Goal: Task Accomplishment & Management: Complete application form

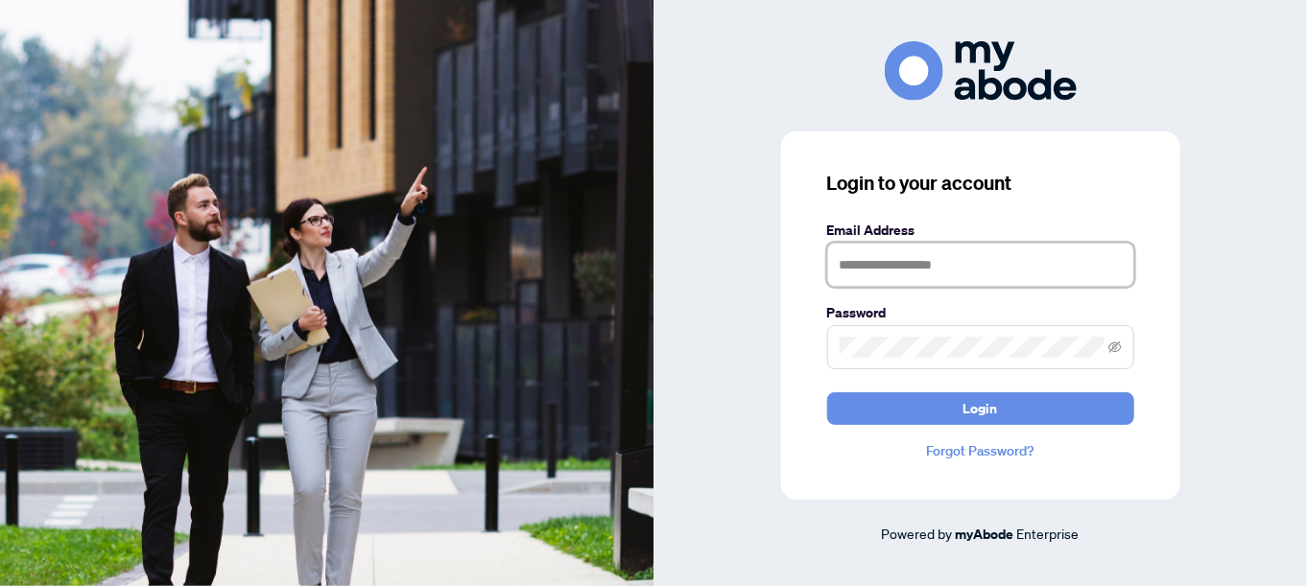
click at [858, 265] on input "text" at bounding box center [980, 265] width 307 height 44
type input "**********"
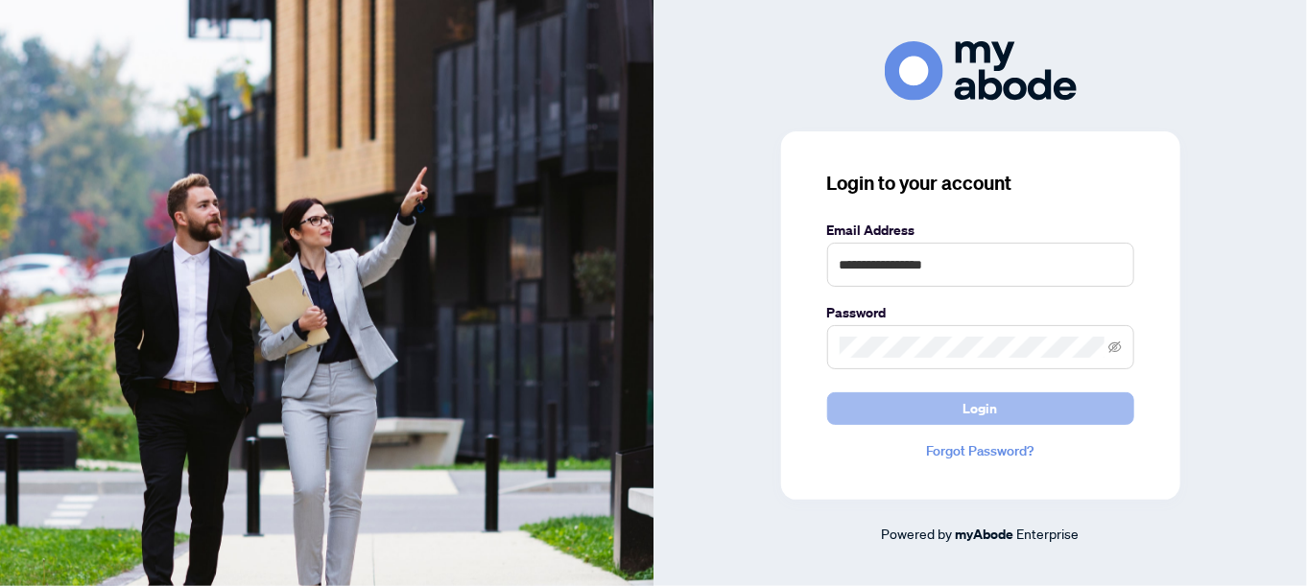
click at [849, 415] on button "Login" at bounding box center [980, 408] width 307 height 33
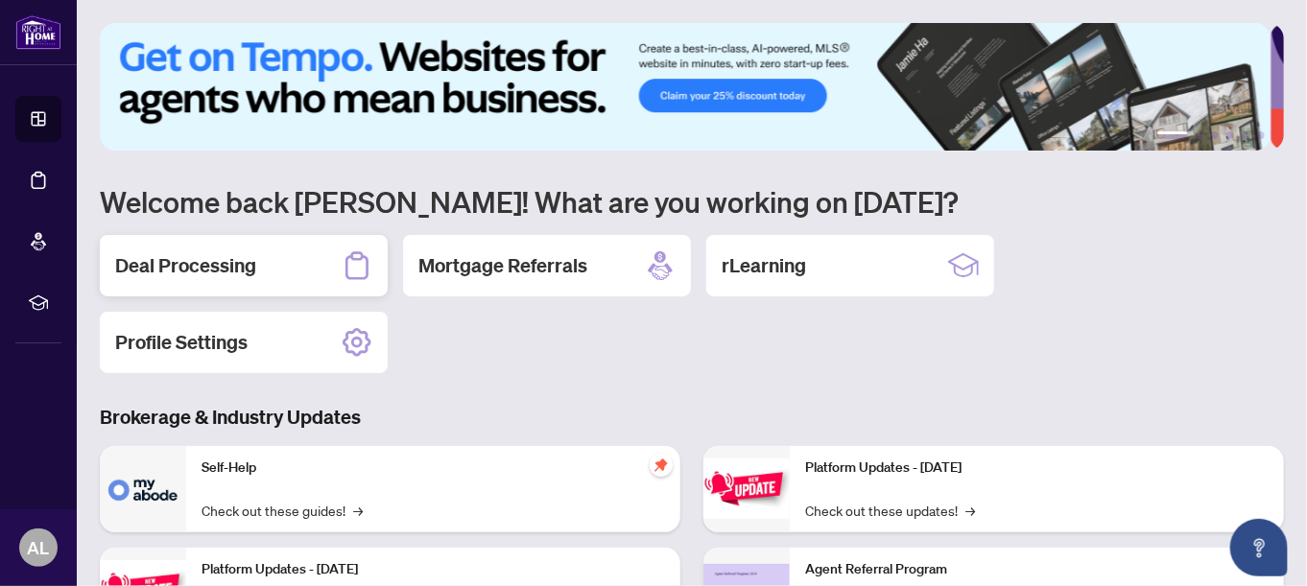
click at [239, 268] on h2 "Deal Processing" at bounding box center [185, 265] width 141 height 27
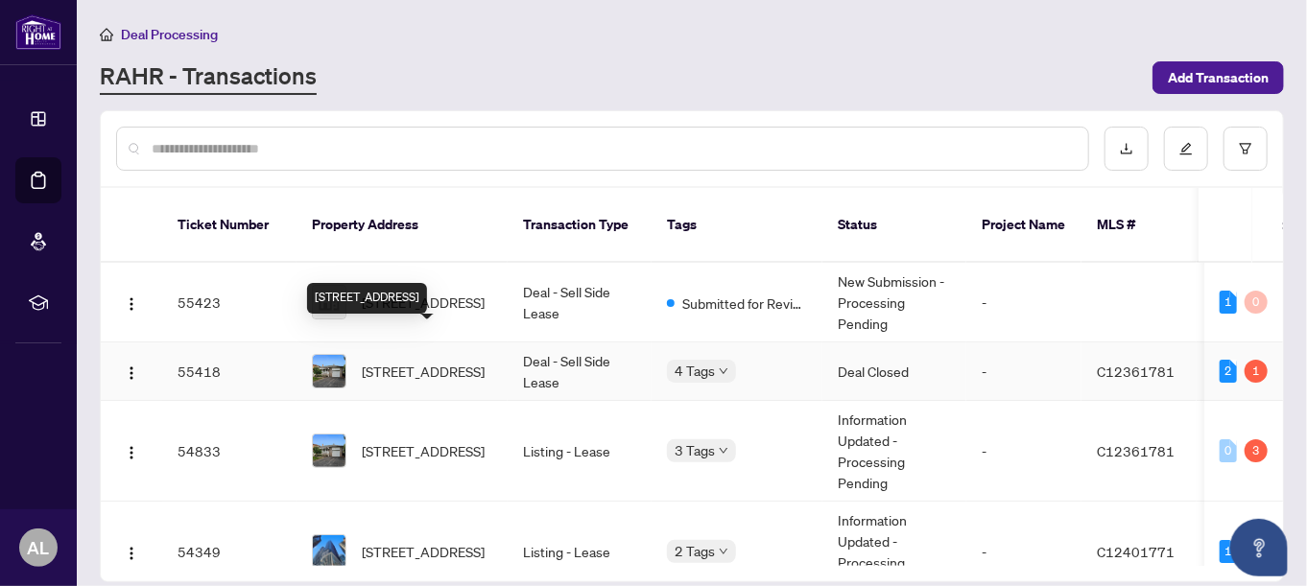
click at [452, 361] on span "71 Pleasant view Dr, Toronto, Ontario M2J 3R2, Canada" at bounding box center [423, 371] width 123 height 21
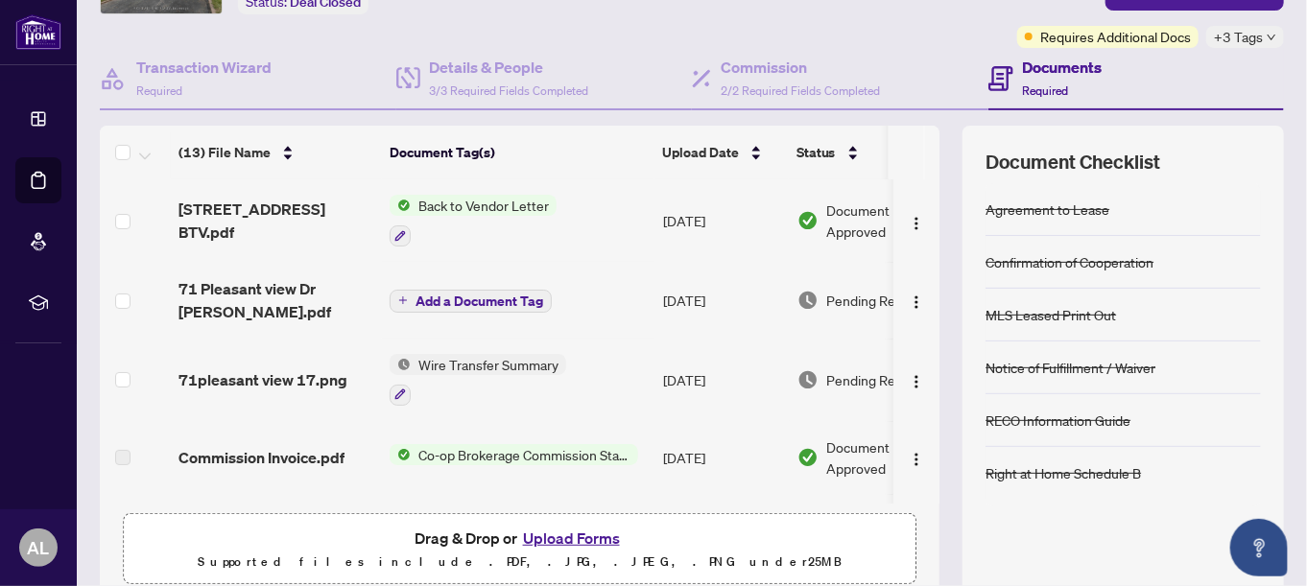
scroll to position [192, 0]
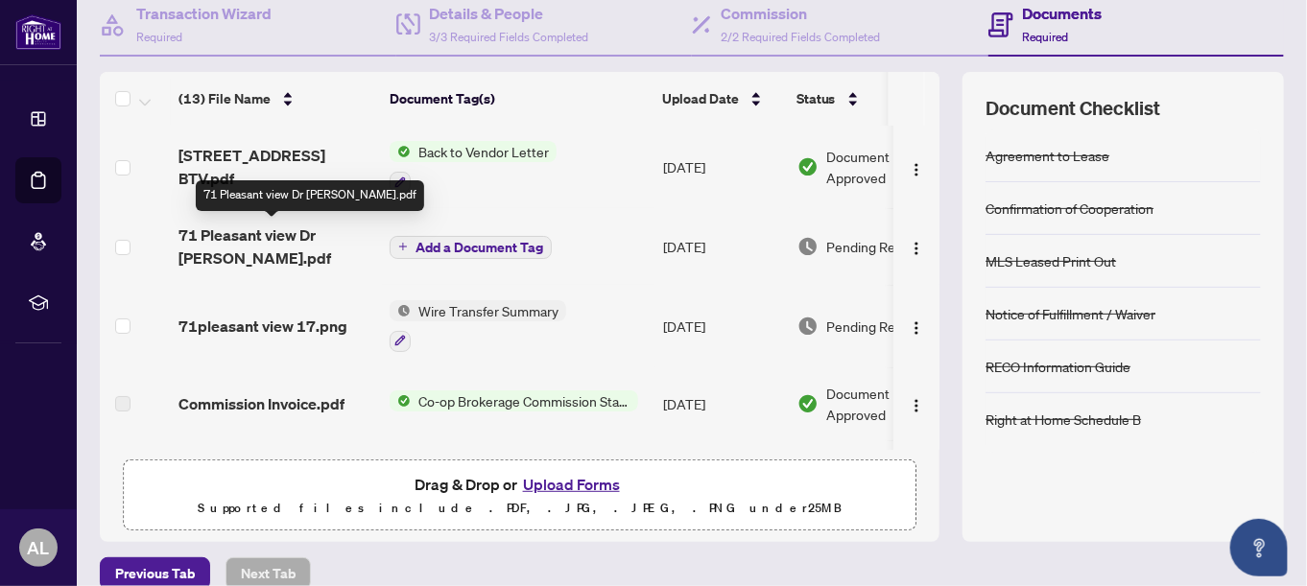
click at [310, 237] on span "71 Pleasant view Dr [PERSON_NAME].pdf" at bounding box center [276, 247] width 196 height 46
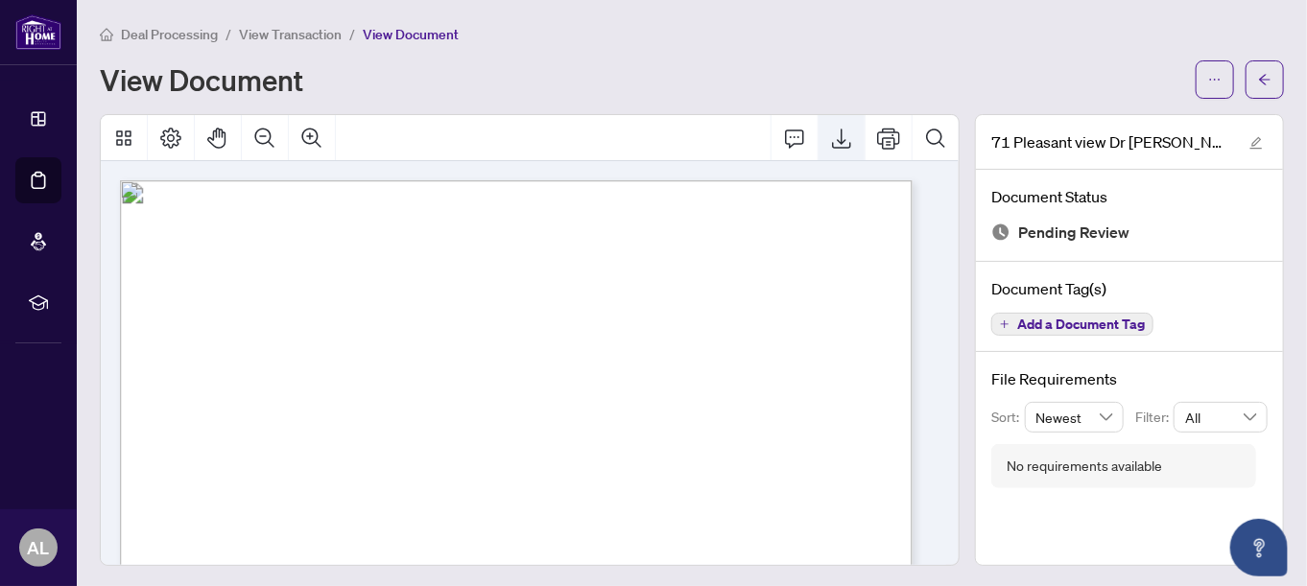
click at [833, 141] on icon "Export" at bounding box center [841, 138] width 23 height 23
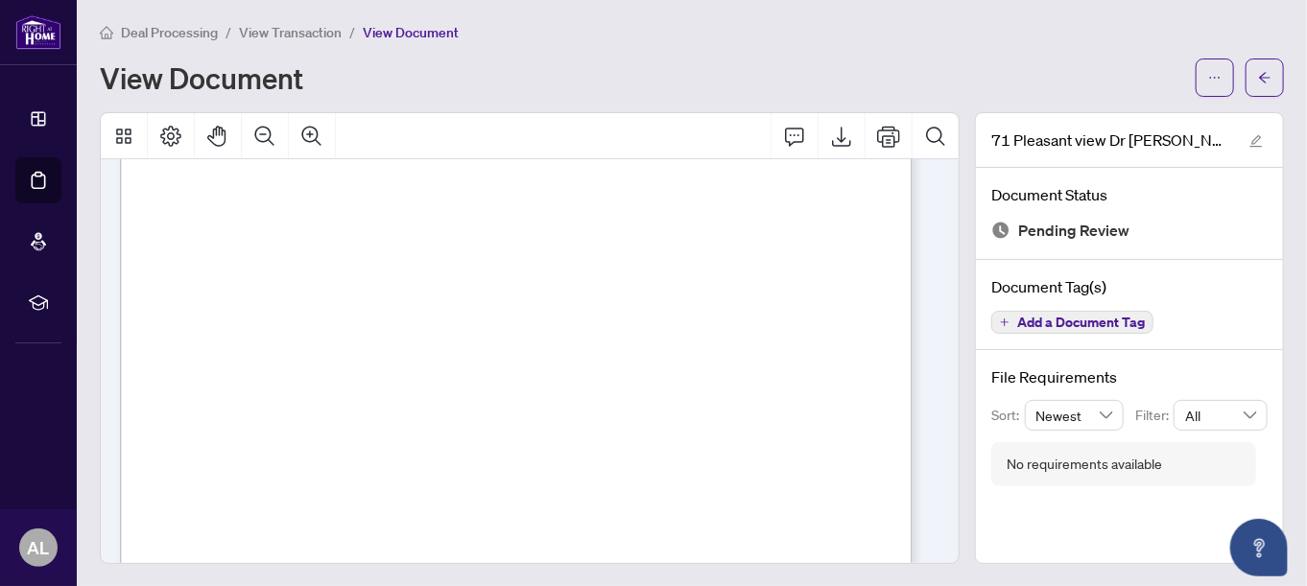
scroll to position [274, 0]
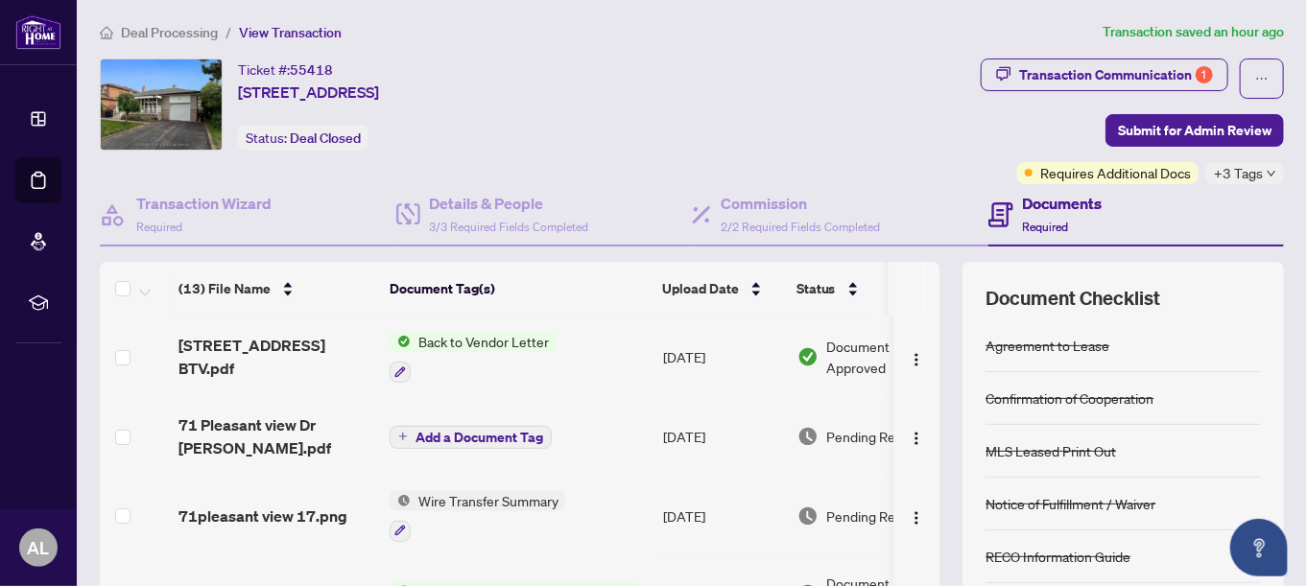
click at [509, 342] on span "Back to Vendor Letter" at bounding box center [484, 341] width 146 height 21
click at [495, 435] on span "Back to Vendor Letter" at bounding box center [462, 432] width 146 height 21
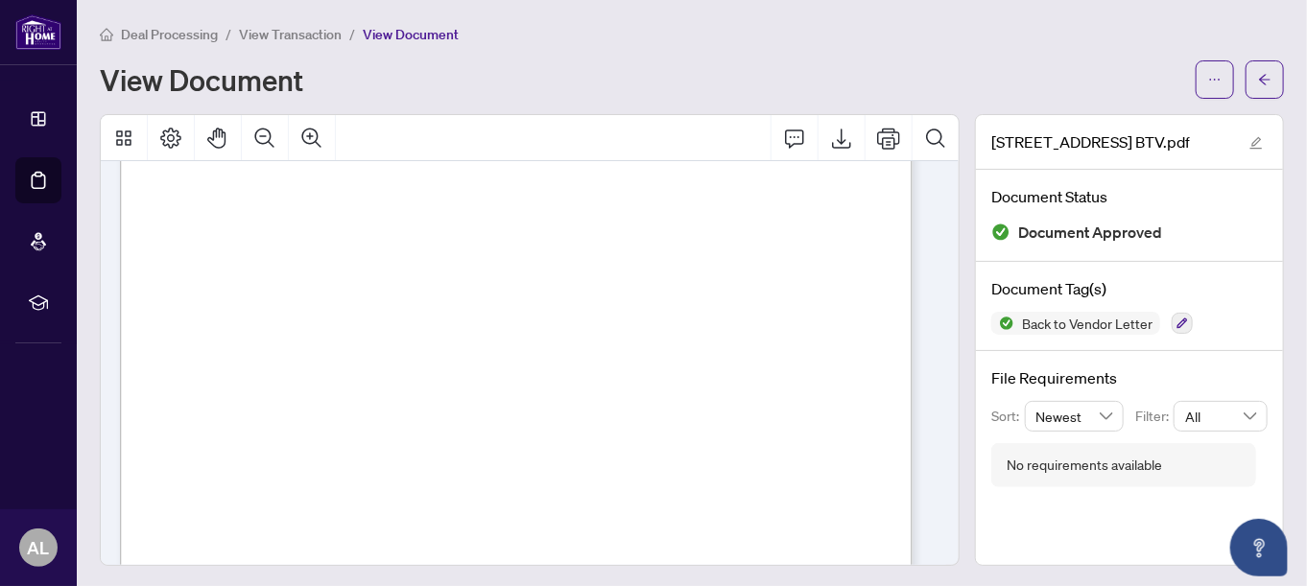
scroll to position [658, 0]
click at [1176, 319] on button "button" at bounding box center [1182, 323] width 21 height 21
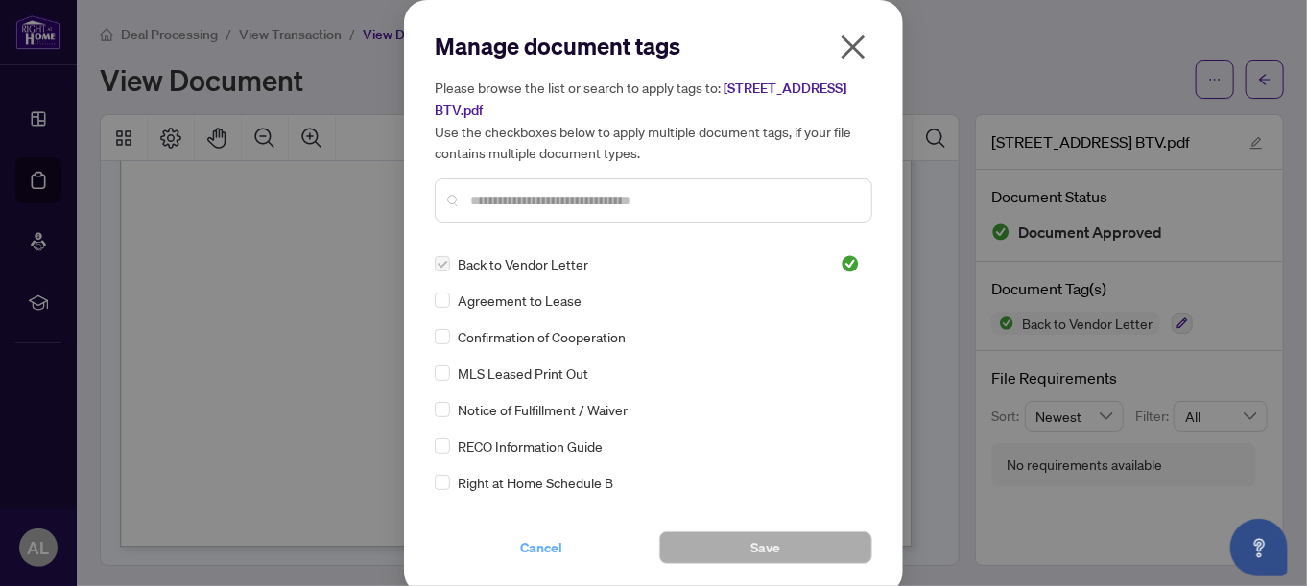
click at [536, 551] on span "Cancel" at bounding box center [541, 548] width 42 height 31
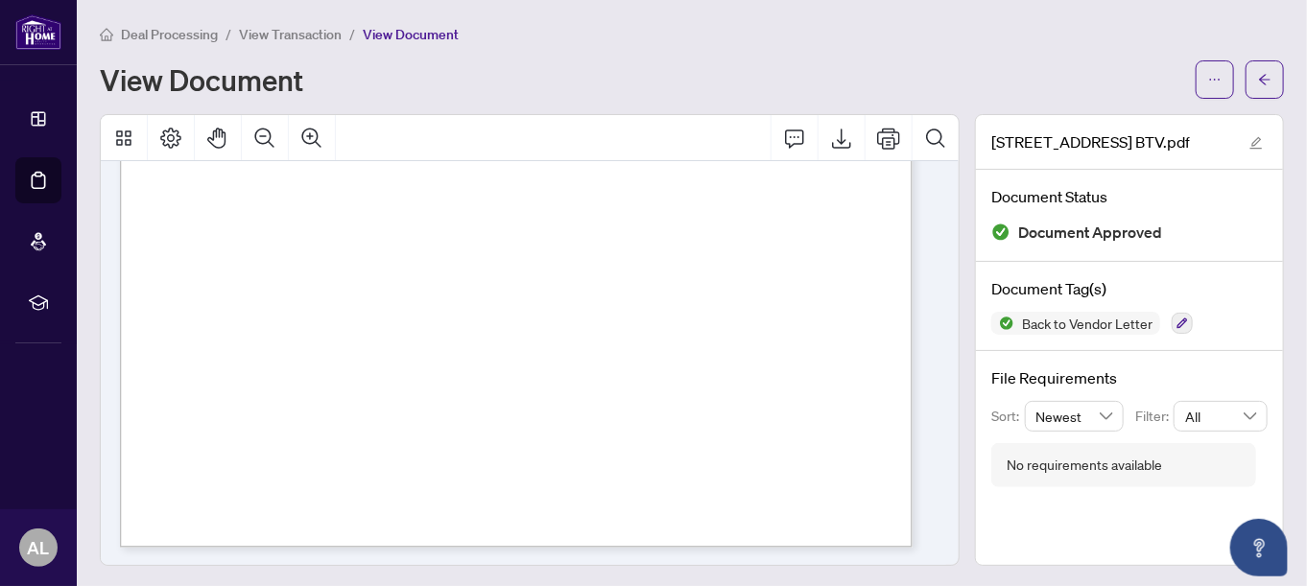
click at [1165, 468] on div "No requirements available" at bounding box center [1123, 465] width 265 height 44
click at [1086, 459] on div "No requirements available" at bounding box center [1084, 465] width 155 height 21
click at [1261, 80] on button "button" at bounding box center [1264, 79] width 38 height 38
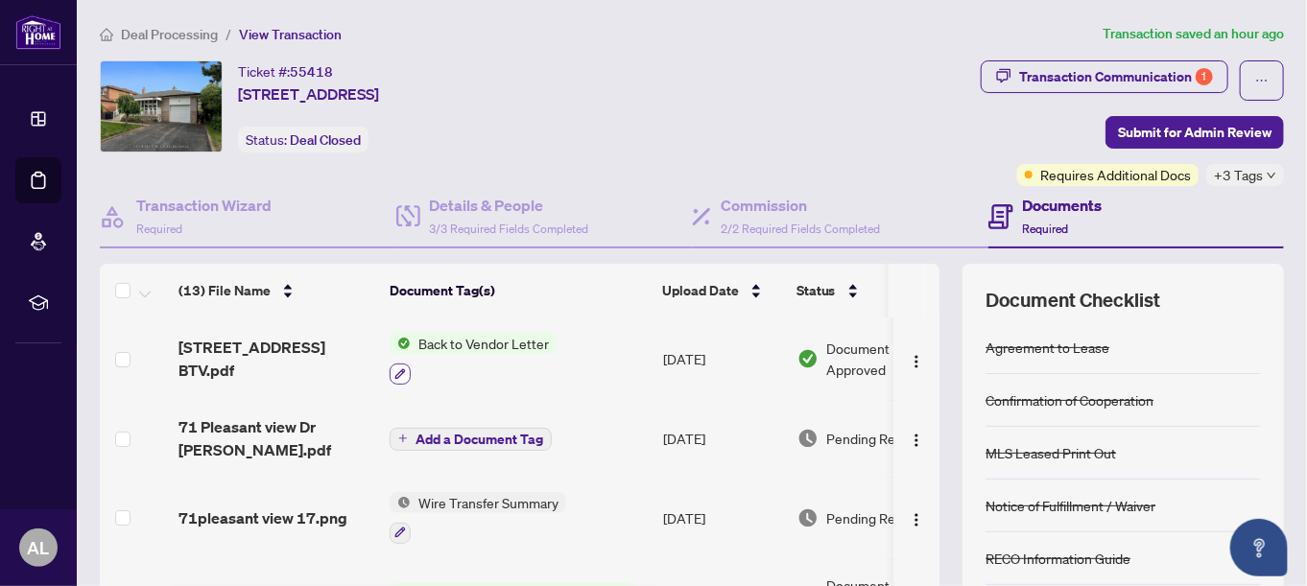
click at [404, 368] on icon "button" at bounding box center [400, 374] width 12 height 12
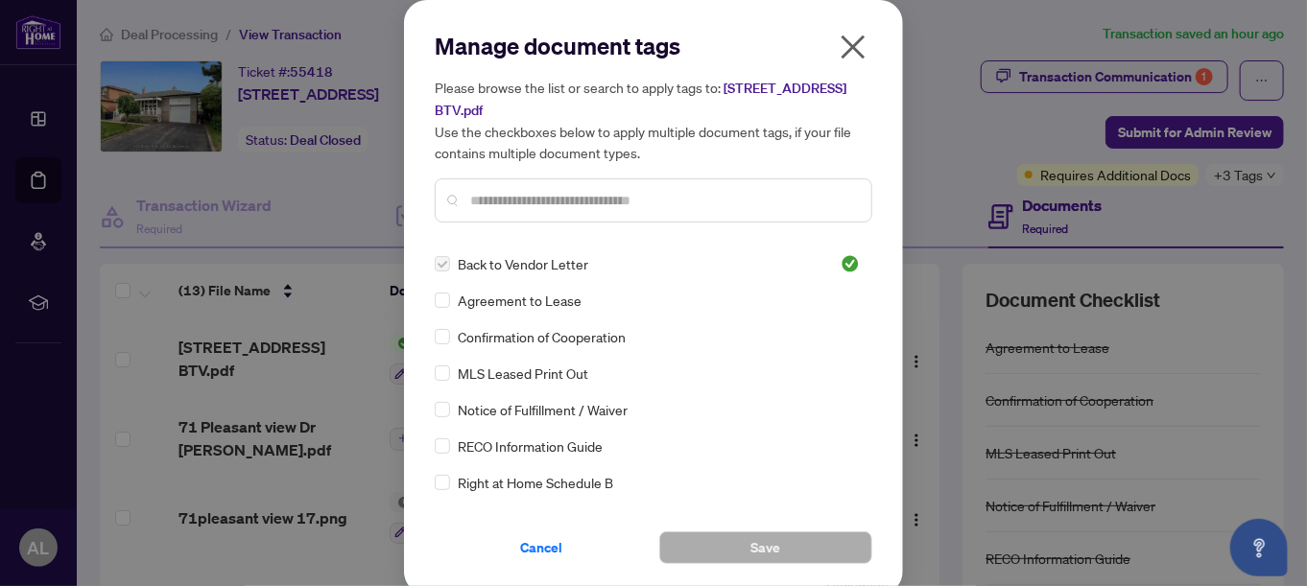
click at [448, 197] on div at bounding box center [654, 200] width 438 height 44
click at [439, 267] on label at bounding box center [442, 263] width 15 height 21
click at [545, 540] on span "Cancel" at bounding box center [541, 548] width 42 height 31
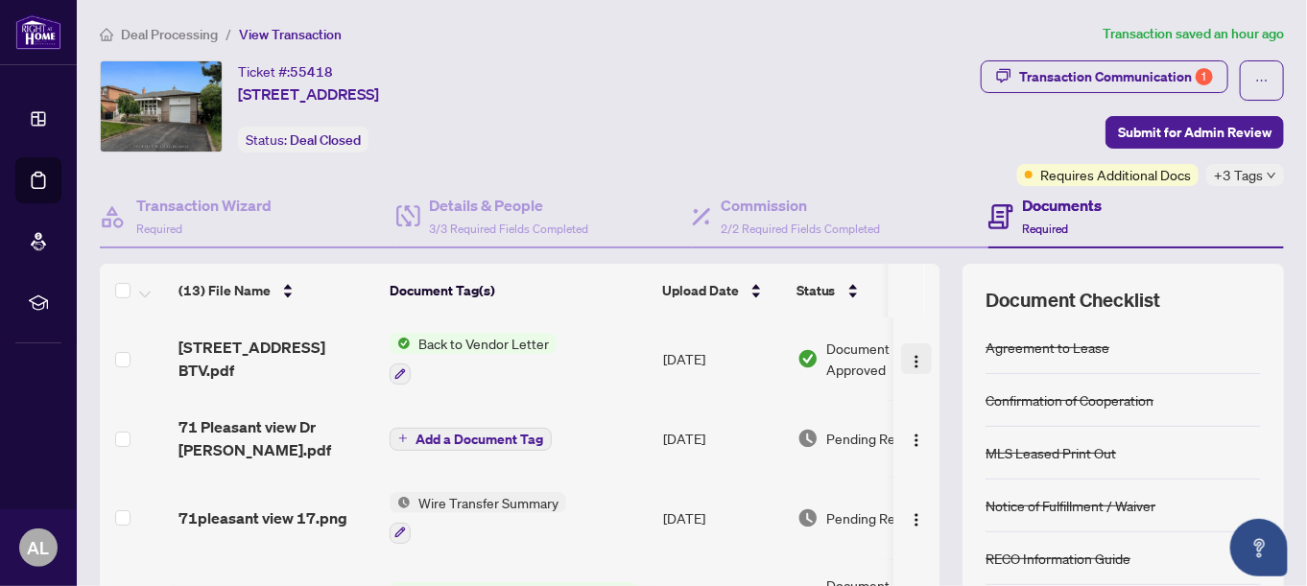
click at [909, 358] on img "button" at bounding box center [916, 361] width 15 height 15
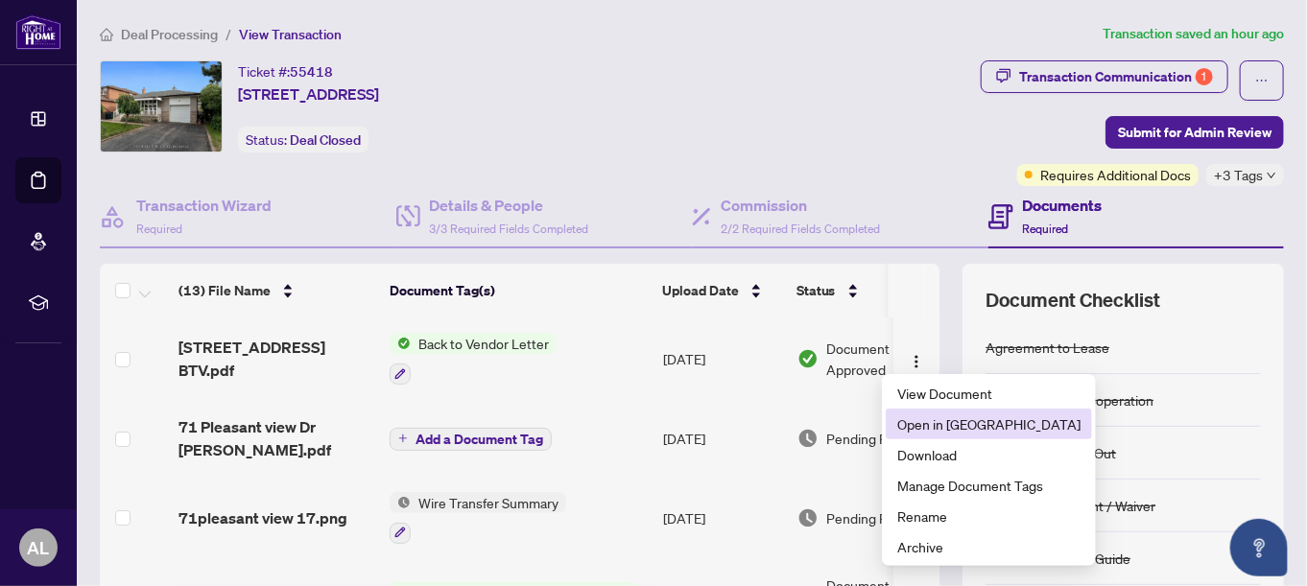
click at [941, 429] on span "Open in New Tab" at bounding box center [988, 424] width 183 height 21
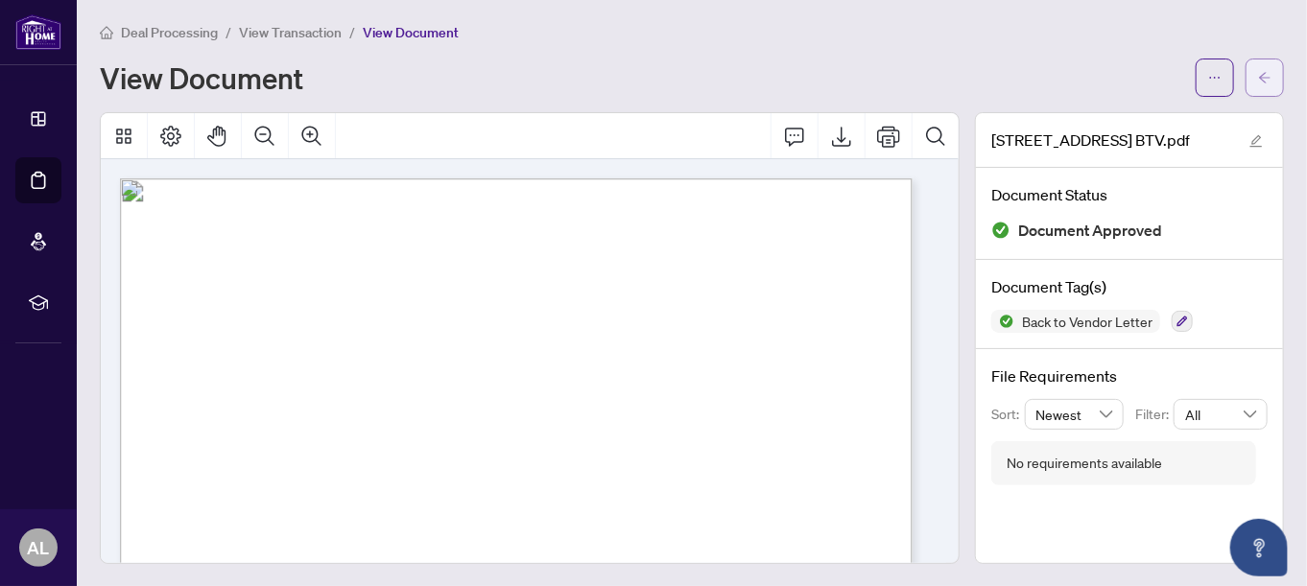
click at [1258, 80] on icon "arrow-left" at bounding box center [1264, 77] width 13 height 13
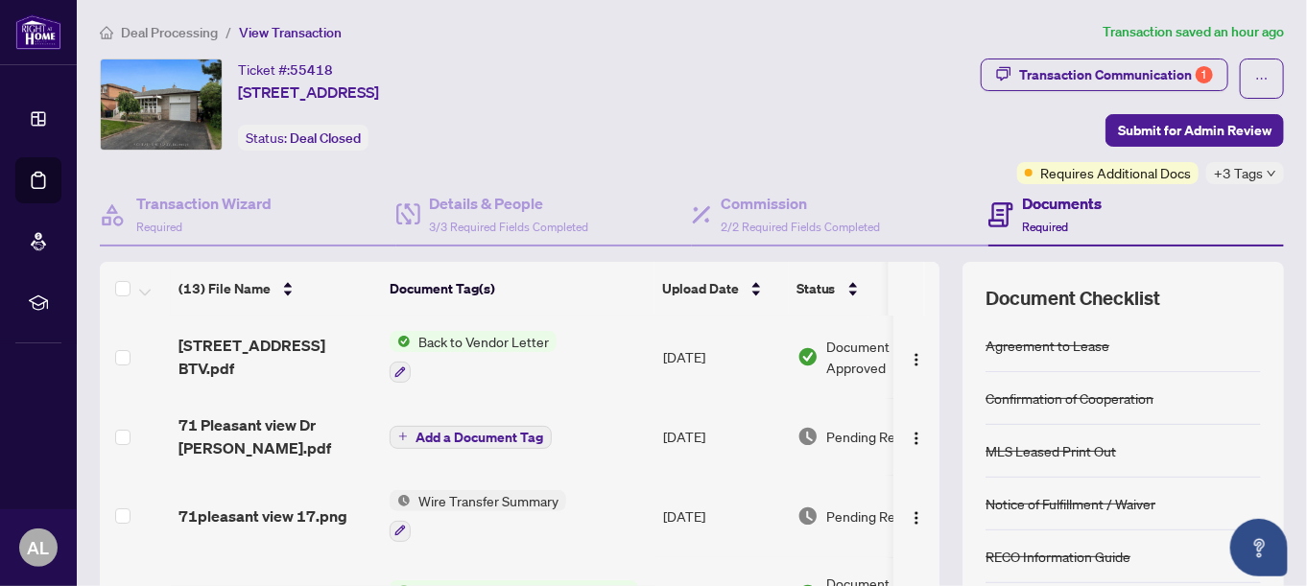
click at [478, 431] on span "Add a Document Tag" at bounding box center [479, 437] width 128 height 13
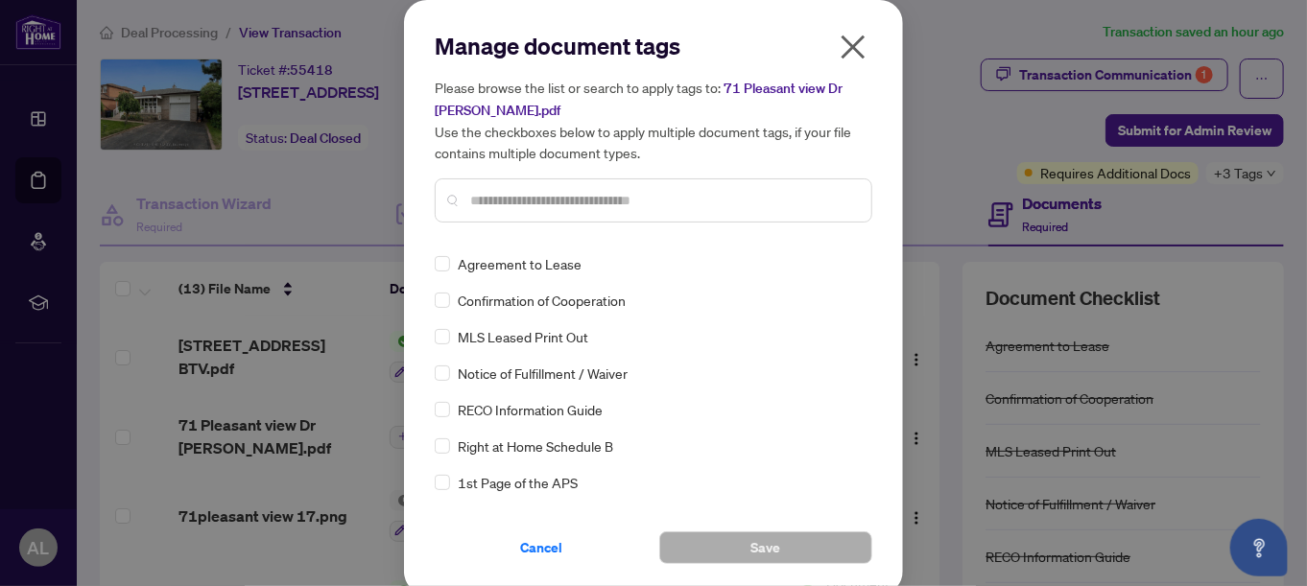
click at [474, 201] on input "text" at bounding box center [663, 200] width 386 height 21
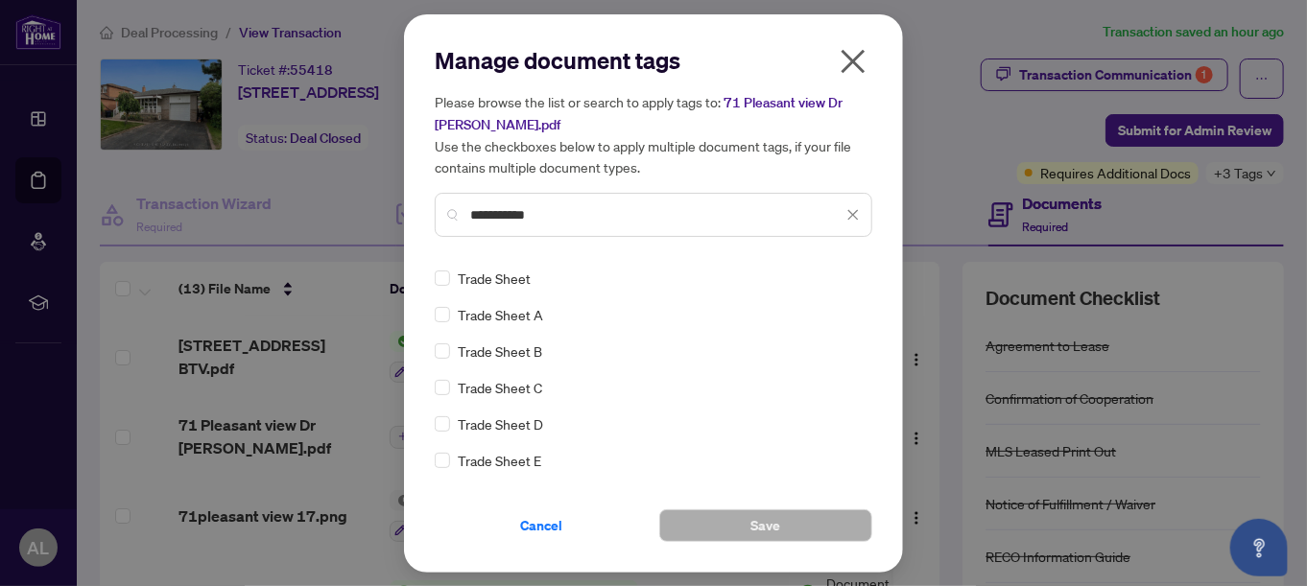
type input "**********"
click at [855, 64] on icon "close" at bounding box center [853, 61] width 24 height 24
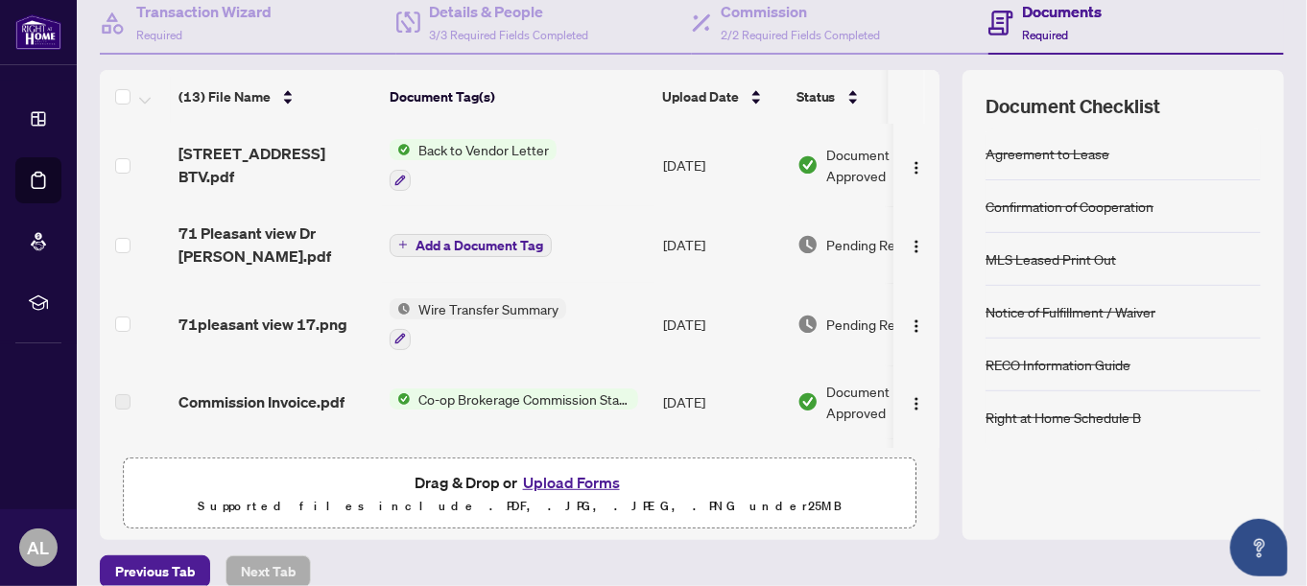
scroll to position [215, 0]
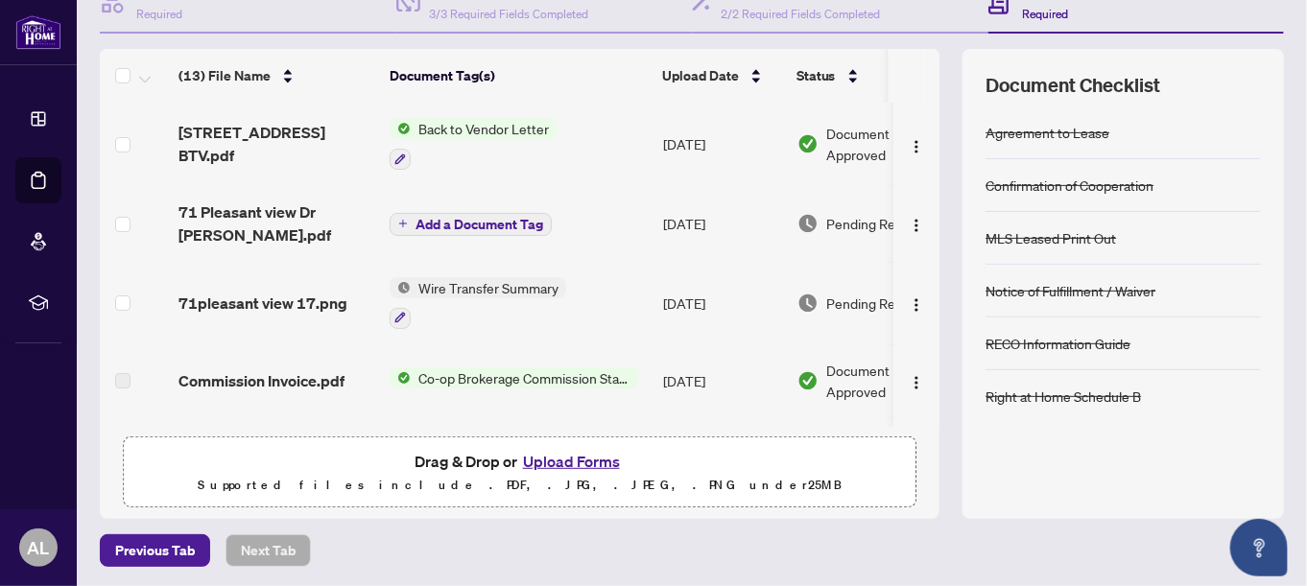
click at [581, 462] on button "Upload Forms" at bounding box center [571, 461] width 108 height 25
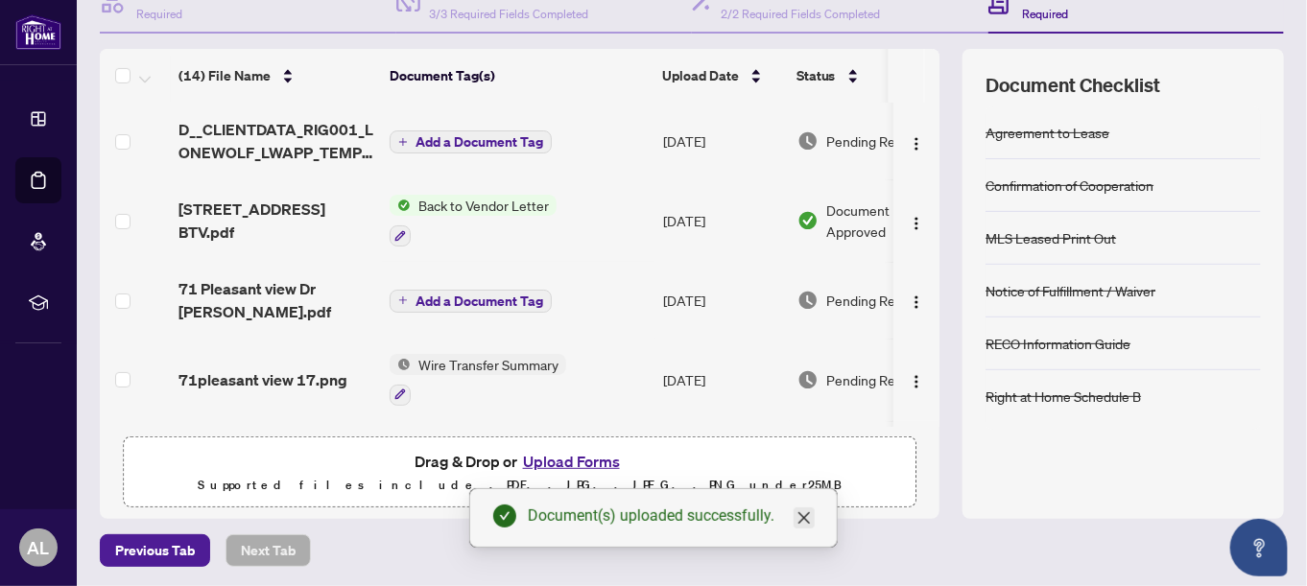
click at [811, 522] on icon "close" at bounding box center [803, 517] width 15 height 15
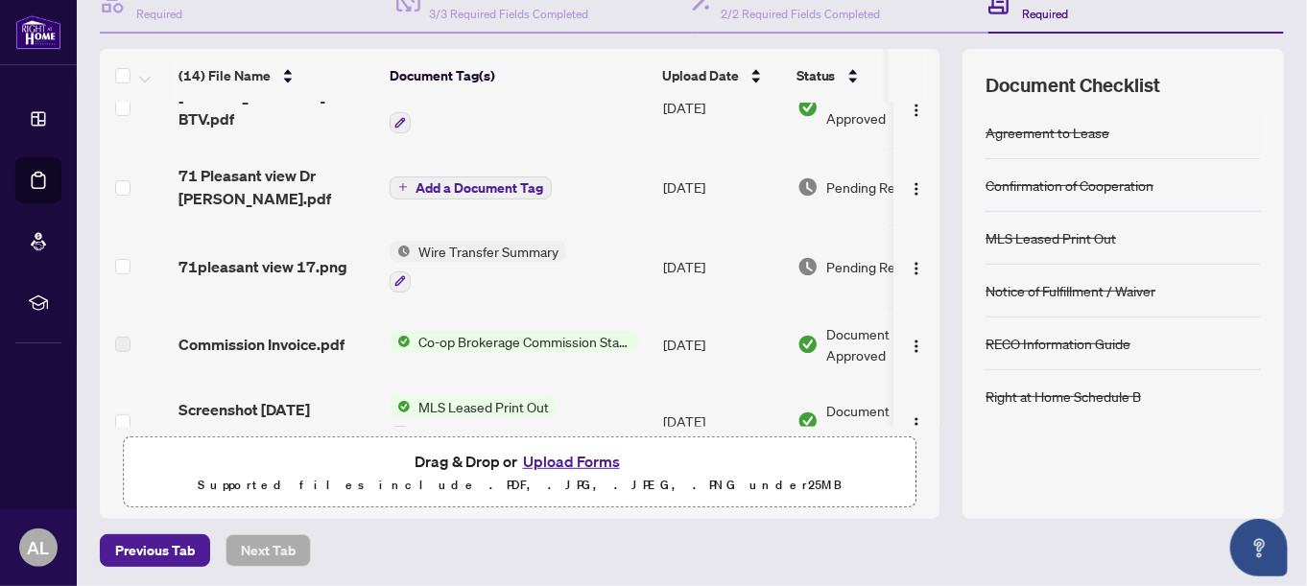
scroll to position [0, 0]
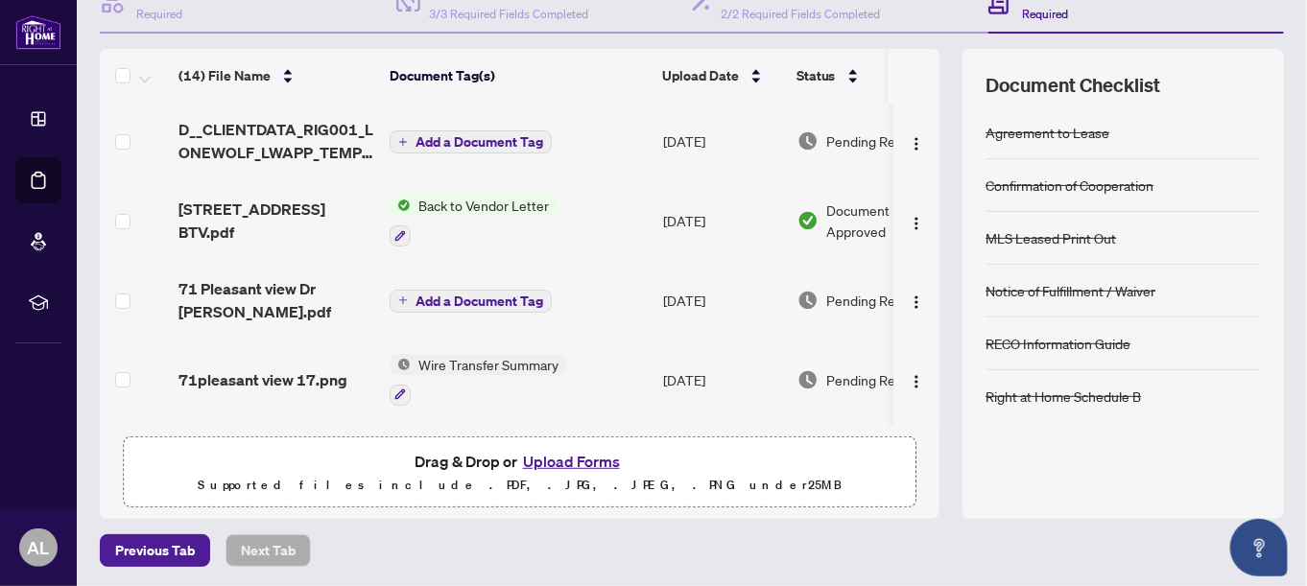
click at [476, 135] on span "Add a Document Tag" at bounding box center [479, 141] width 128 height 13
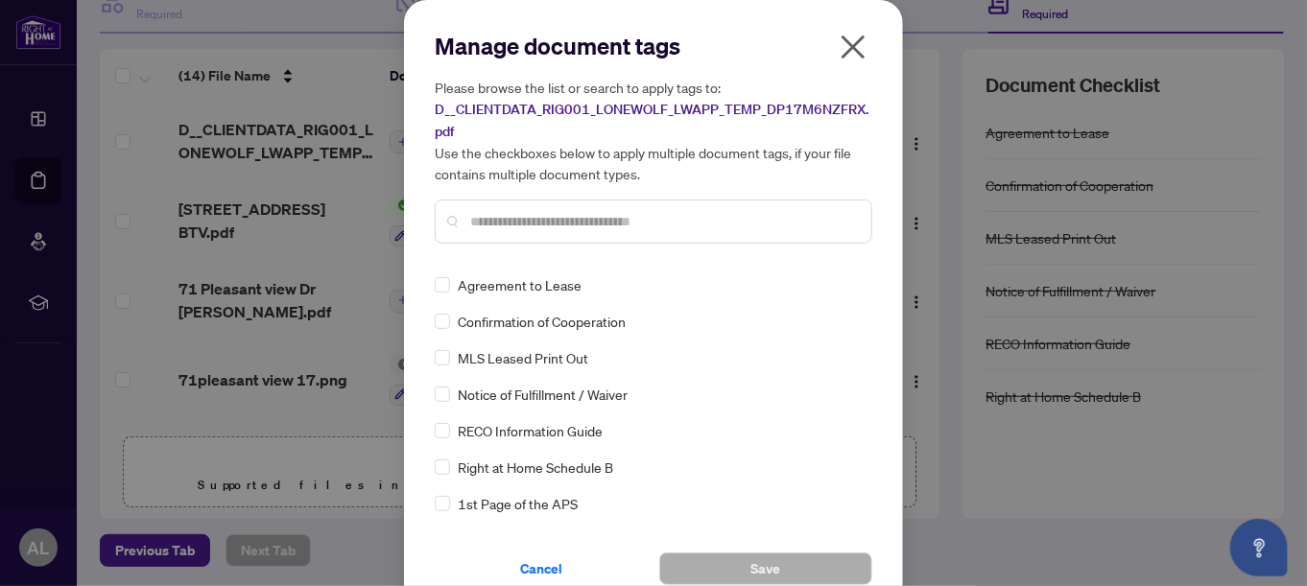
click at [481, 216] on input "text" at bounding box center [663, 221] width 386 height 21
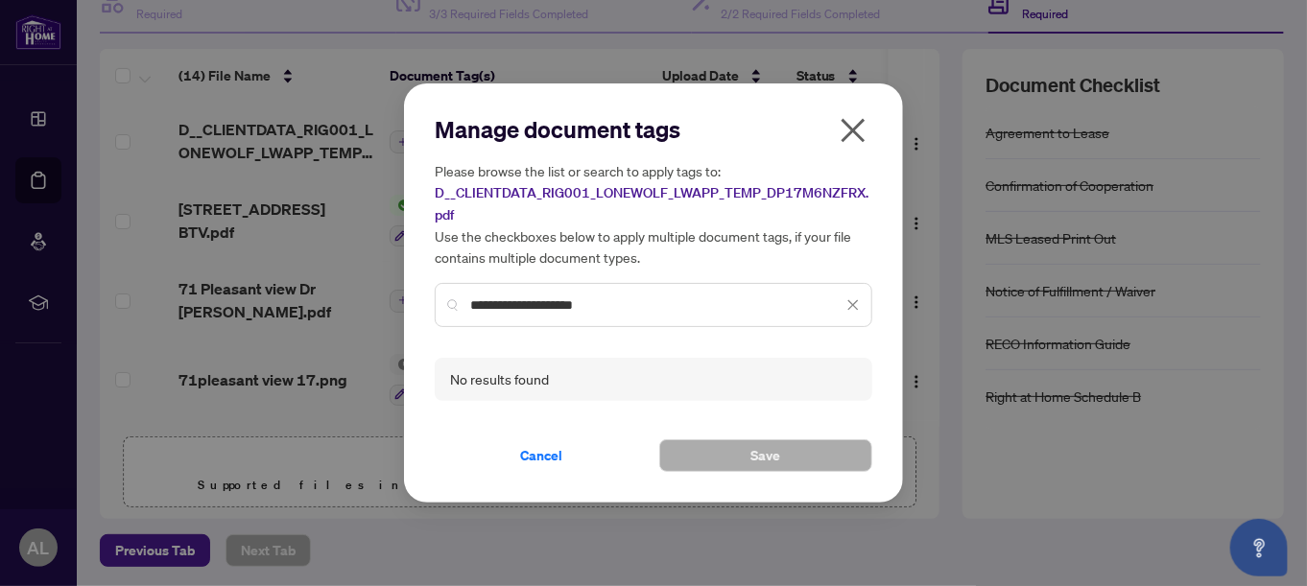
click at [604, 302] on input "**********" at bounding box center [656, 305] width 372 height 21
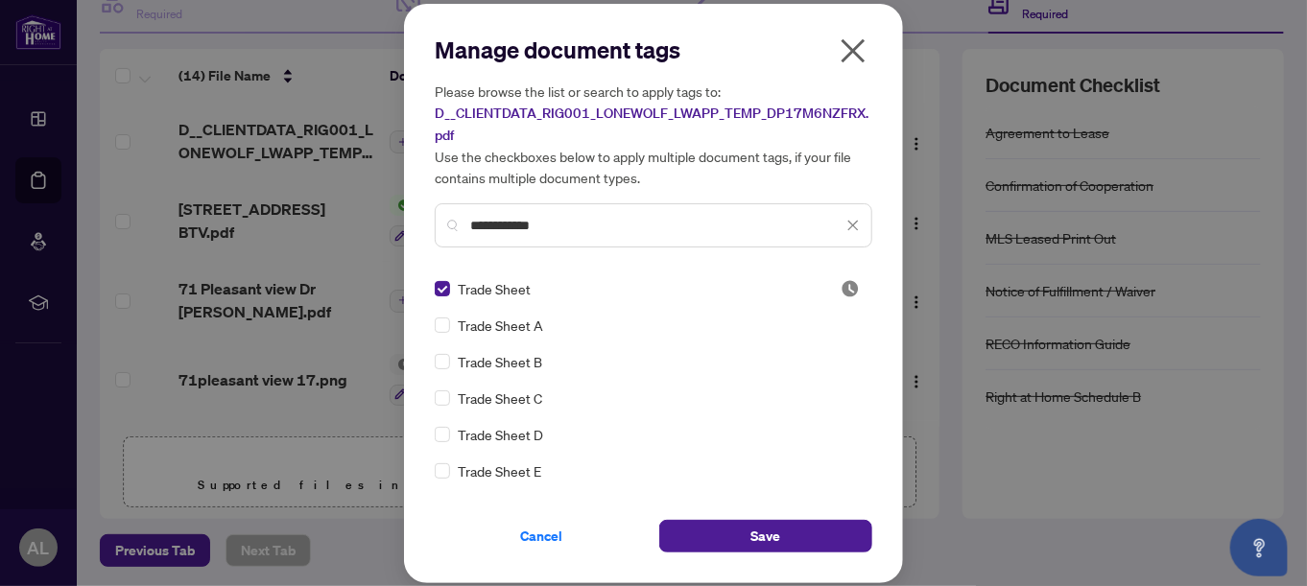
click at [557, 225] on input "**********" at bounding box center [656, 225] width 372 height 21
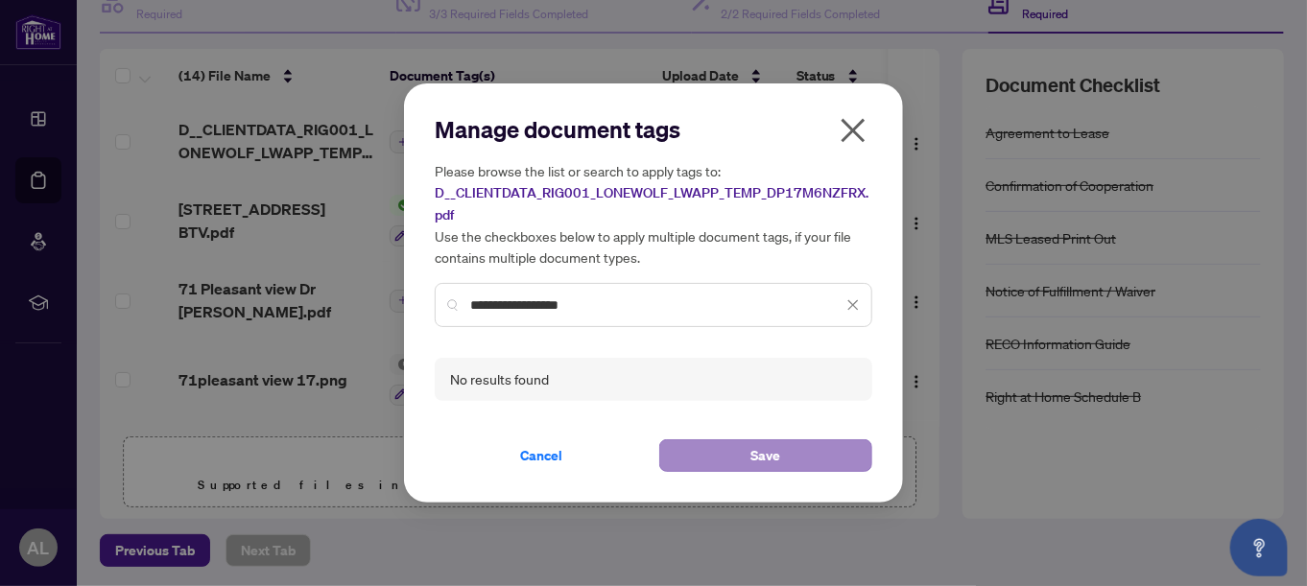
type input "**********"
click at [758, 453] on span "Save" at bounding box center [766, 455] width 30 height 31
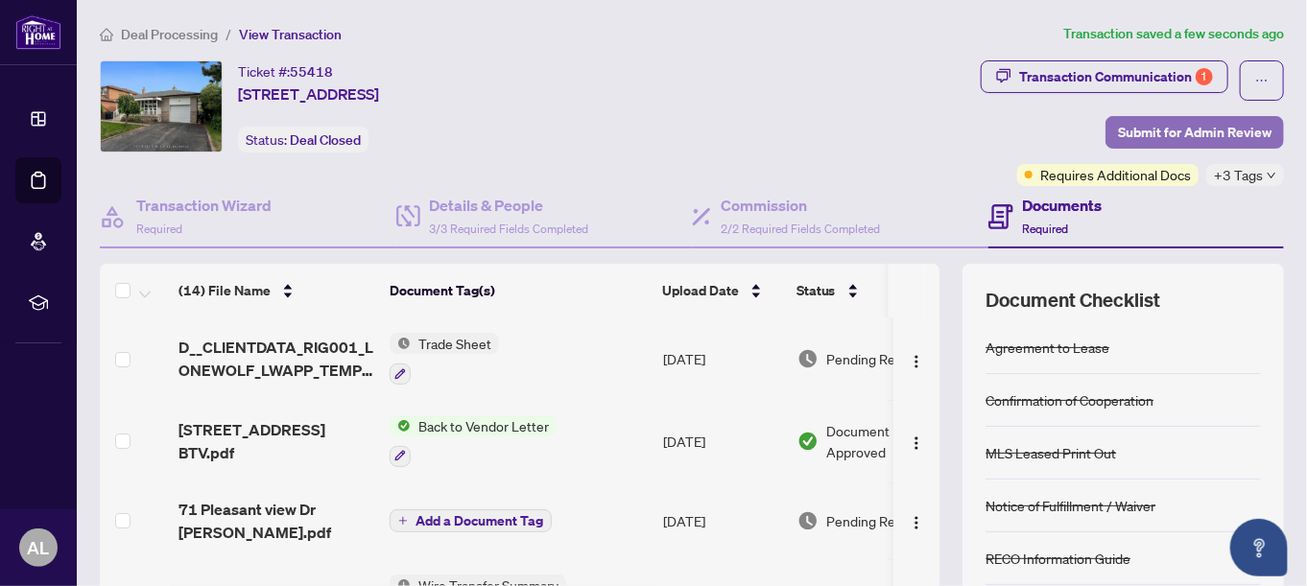
click at [1186, 127] on span "Submit for Admin Review" at bounding box center [1195, 132] width 154 height 31
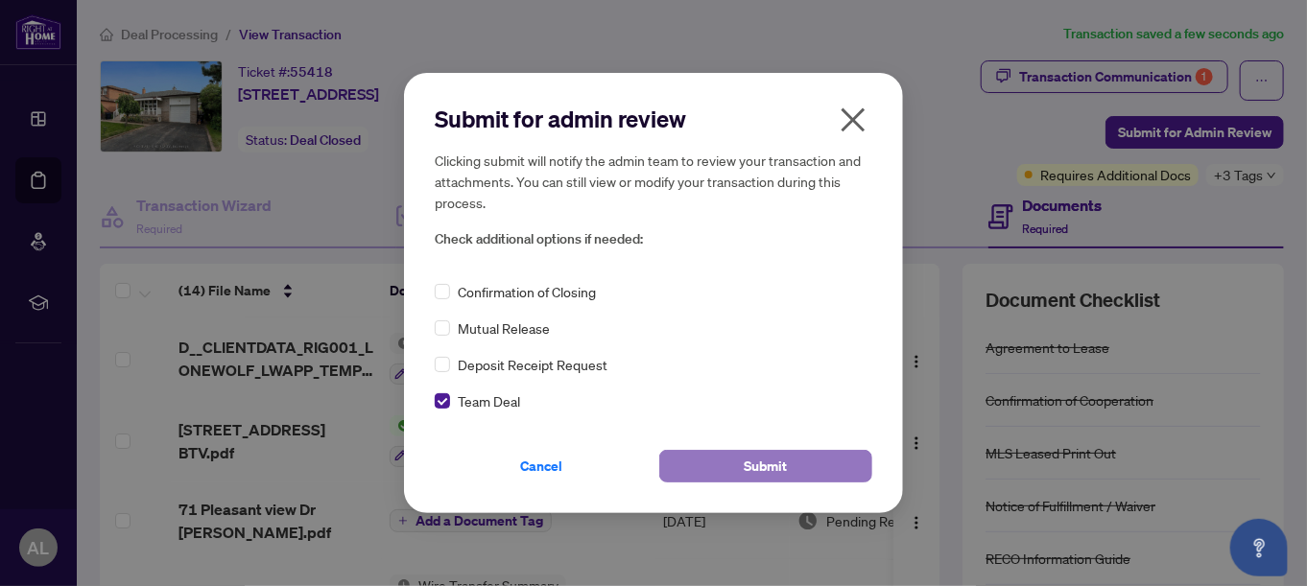
click at [762, 462] on span "Submit" at bounding box center [766, 466] width 43 height 31
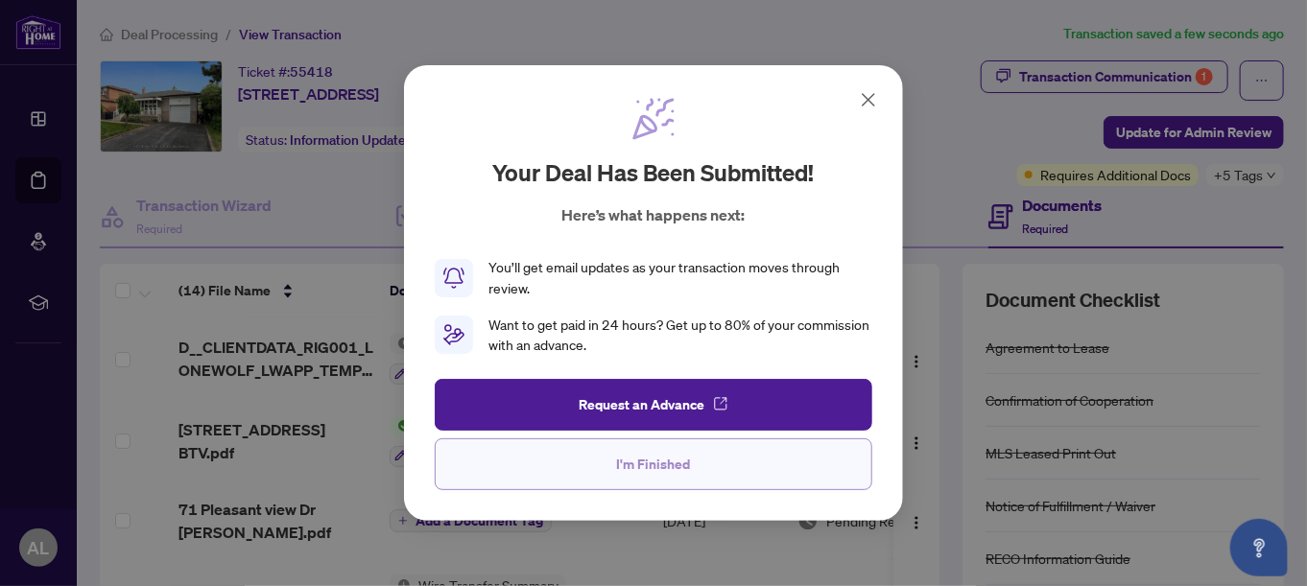
click at [671, 468] on span "I'm Finished" at bounding box center [654, 464] width 74 height 31
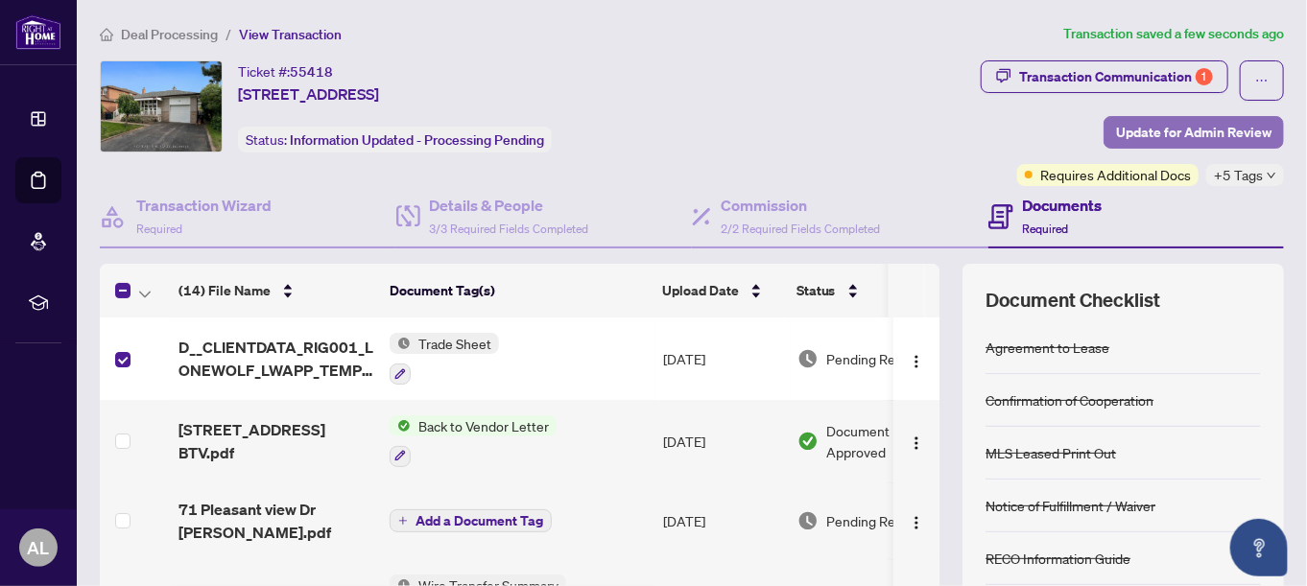
click at [1177, 138] on span "Update for Admin Review" at bounding box center [1193, 132] width 155 height 31
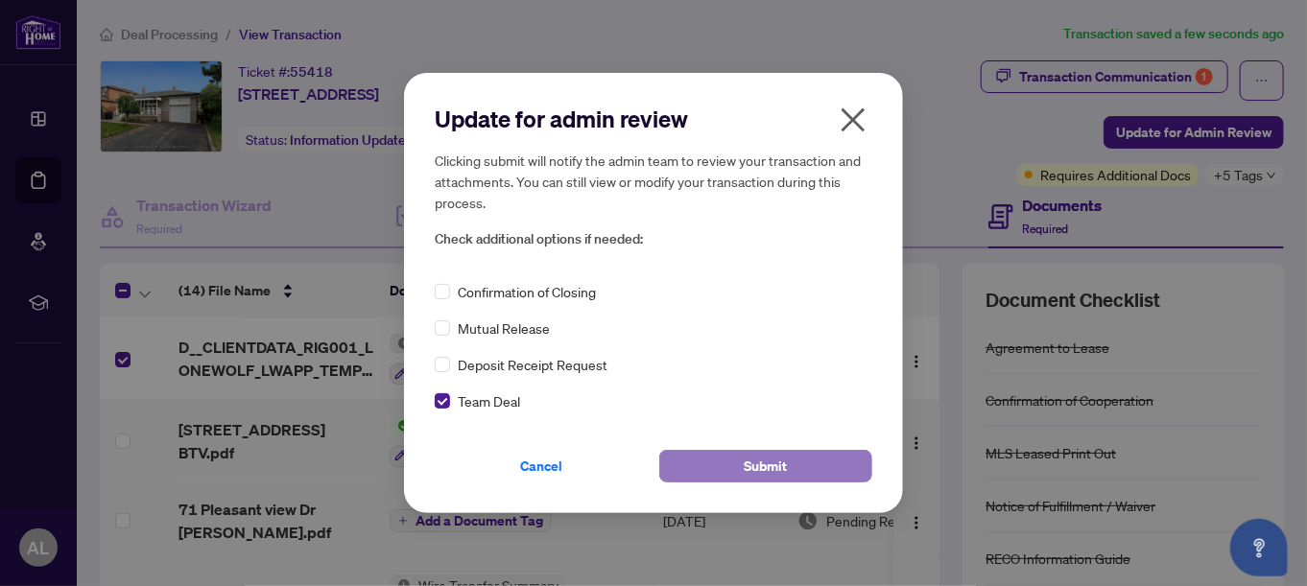
click at [786, 468] on span "Submit" at bounding box center [766, 466] width 43 height 31
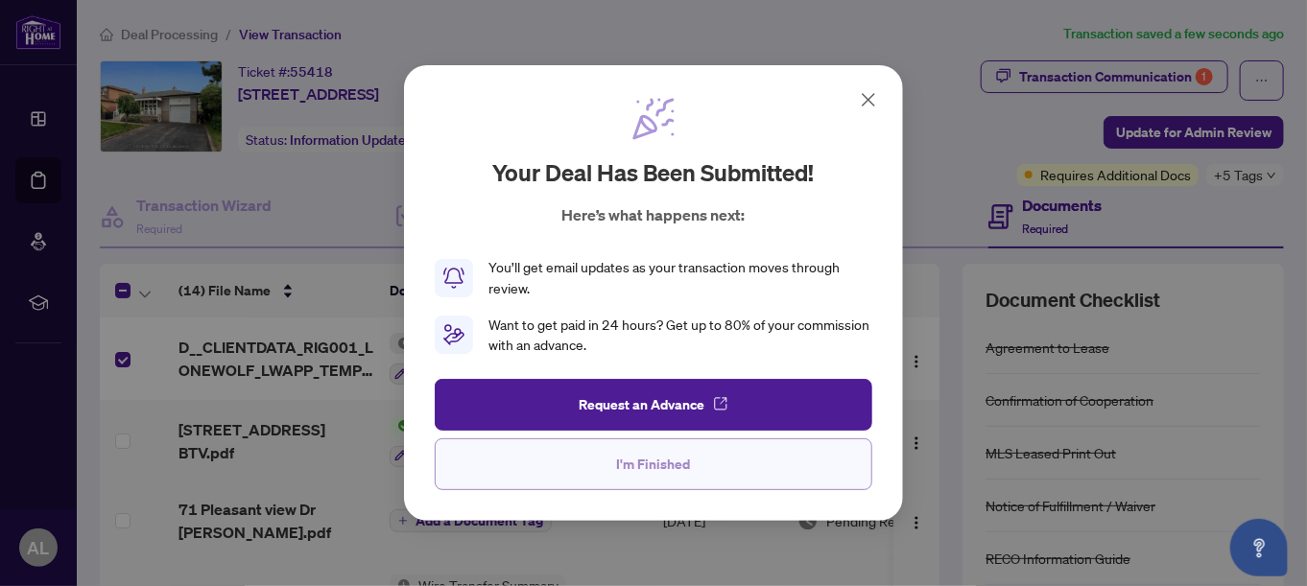
click at [651, 462] on span "I'm Finished" at bounding box center [654, 464] width 74 height 31
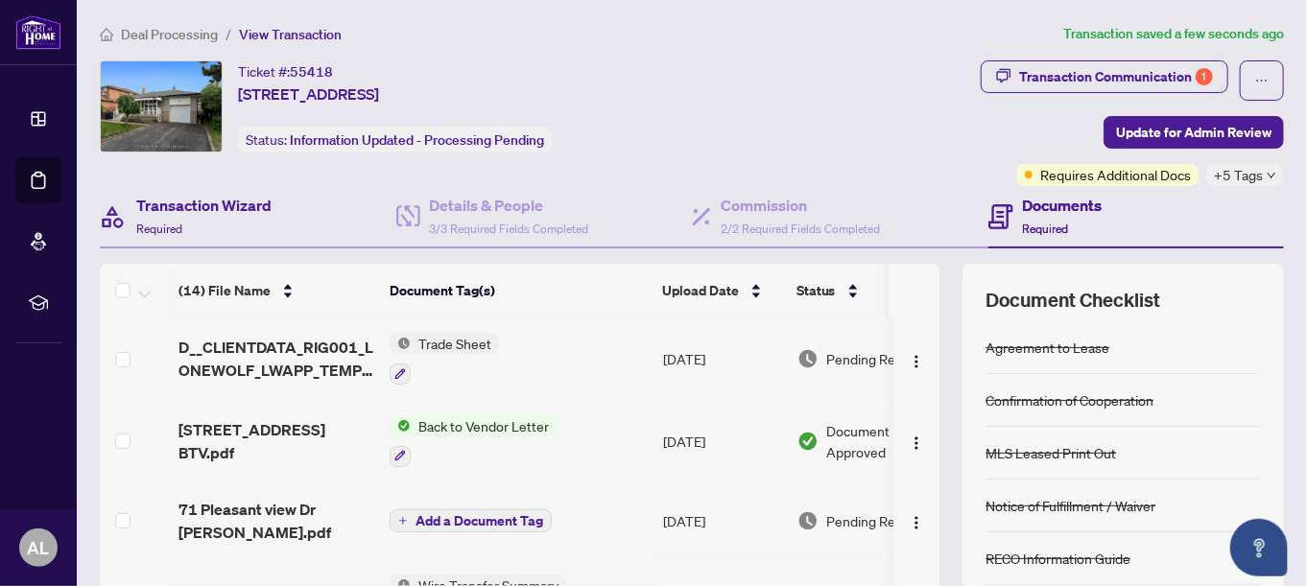
click at [369, 241] on div "Transaction Wizard Required" at bounding box center [248, 217] width 296 height 62
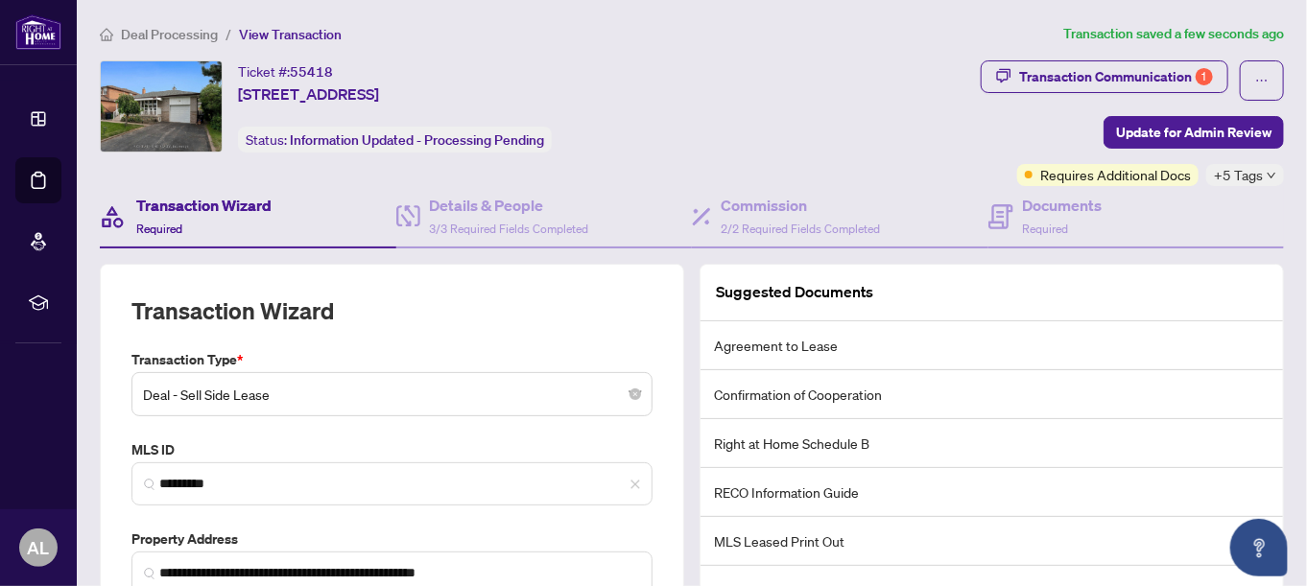
click at [718, 101] on div "Ticket #: 55418 [STREET_ADDRESS] Status: Information Updated - Processing Pendi…" at bounding box center [431, 106] width 663 height 92
